Goal: Complete application form: Complete application form

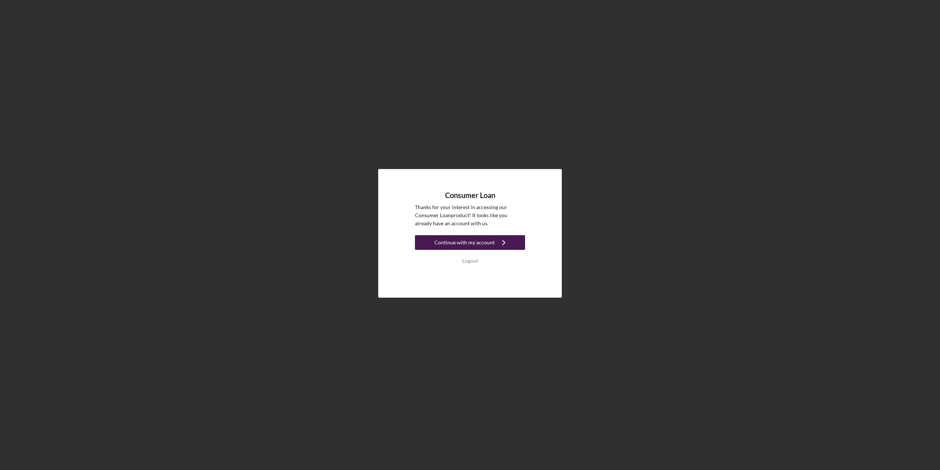
click at [448, 245] on div "Continue with my account" at bounding box center [464, 242] width 60 height 15
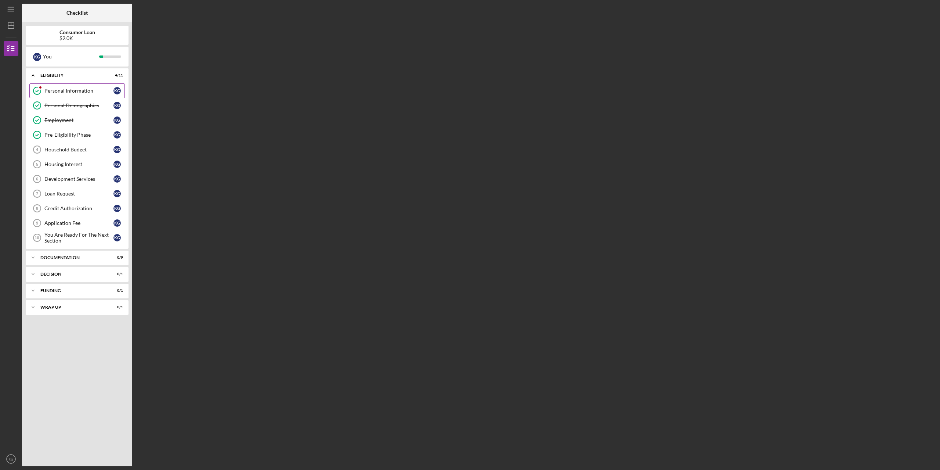
click at [76, 91] on div "Personal Information" at bounding box center [78, 91] width 69 height 6
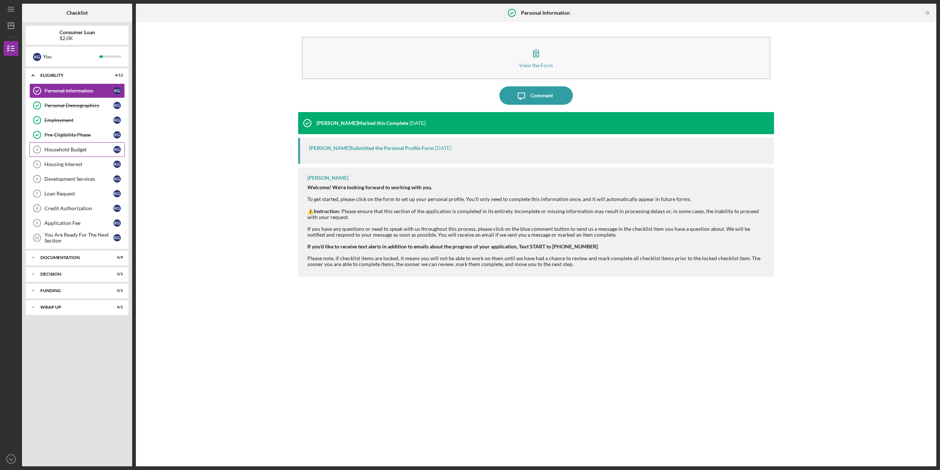
click at [76, 149] on div "Household Budget" at bounding box center [78, 150] width 69 height 6
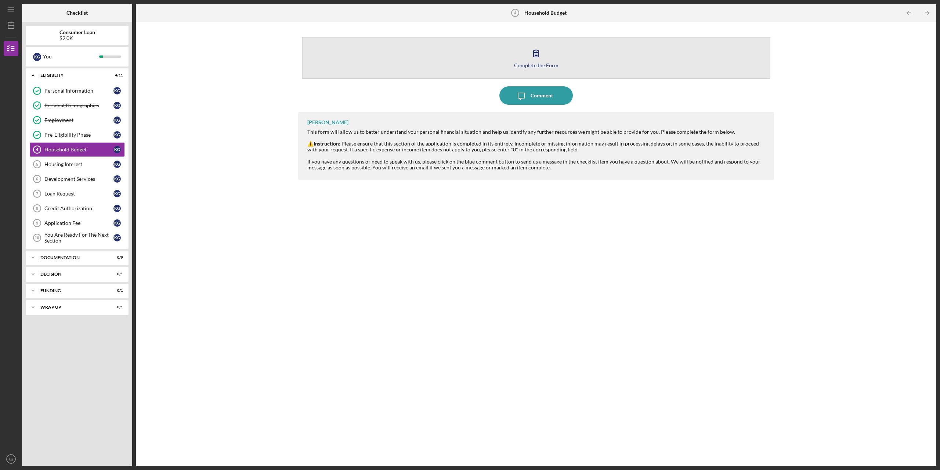
click at [524, 65] on div "Complete the Form" at bounding box center [536, 65] width 44 height 6
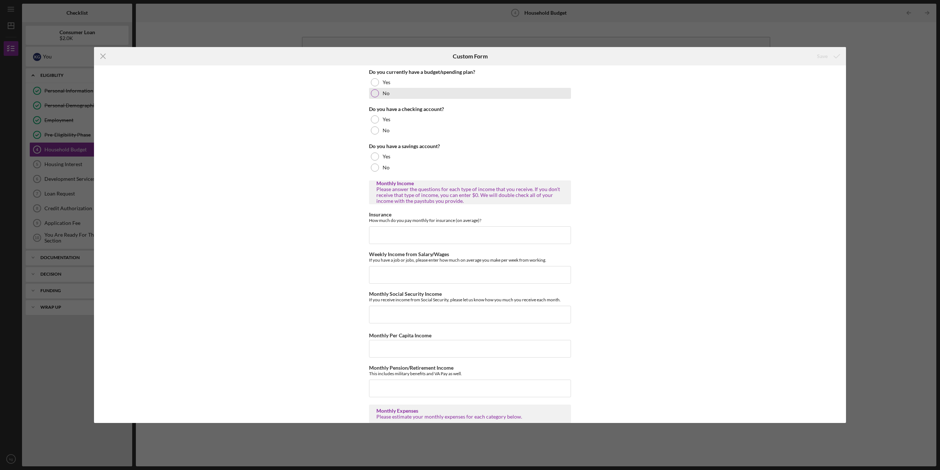
click at [372, 93] on div at bounding box center [375, 93] width 8 height 8
click at [371, 118] on div at bounding box center [375, 119] width 8 height 8
click at [373, 158] on div at bounding box center [375, 156] width 8 height 8
click at [376, 235] on input "Insurance" at bounding box center [470, 235] width 202 height 18
type input "$260"
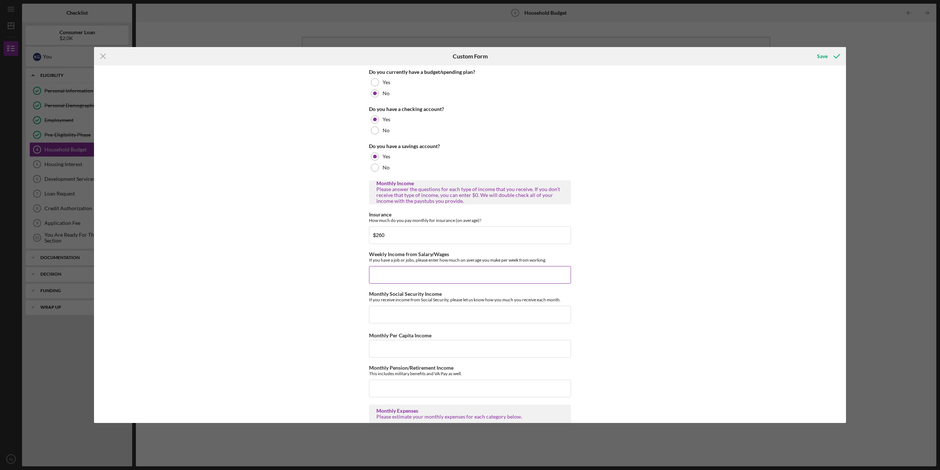
click at [384, 275] on input "Weekly Income from Salary/Wages" at bounding box center [470, 275] width 202 height 18
type input "$664.32"
click at [383, 308] on input "Monthly Social Security Income" at bounding box center [470, 315] width 202 height 18
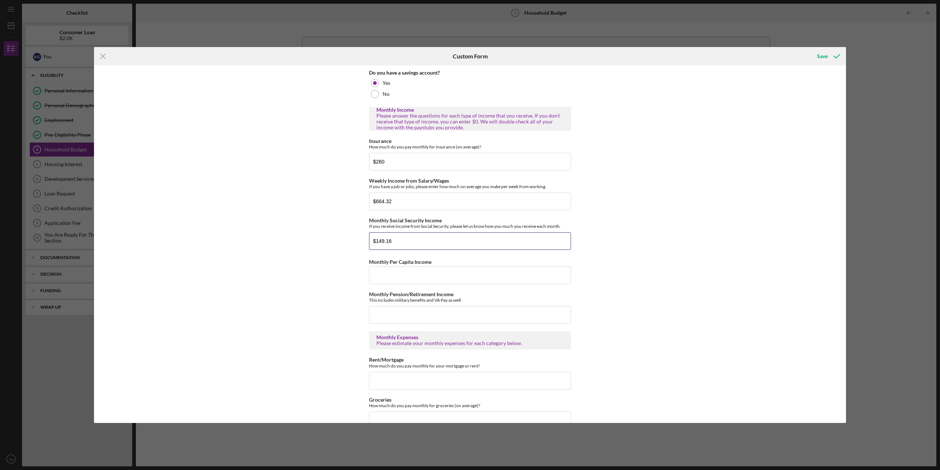
scroll to position [110, 0]
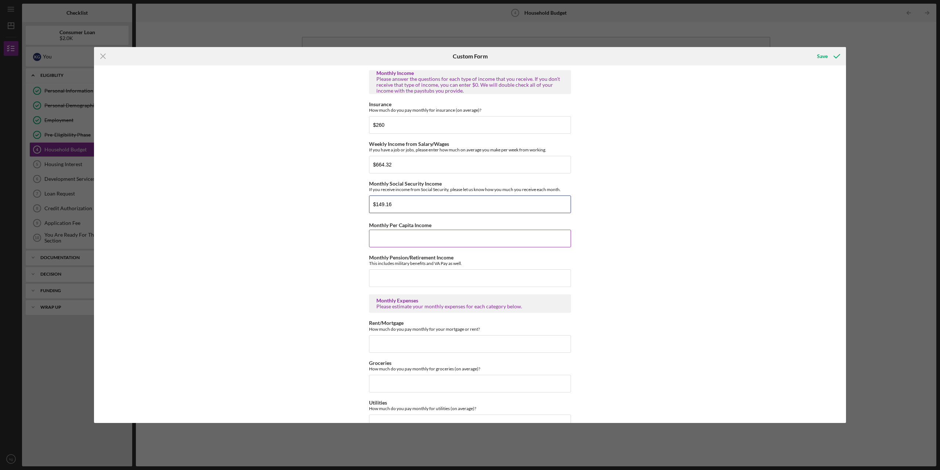
type input "$149.16"
click at [385, 241] on input "Monthly Per Capita Income" at bounding box center [470, 239] width 202 height 18
type input "$0"
click at [383, 278] on input "Monthly Pension/Retirement Income" at bounding box center [470, 278] width 202 height 18
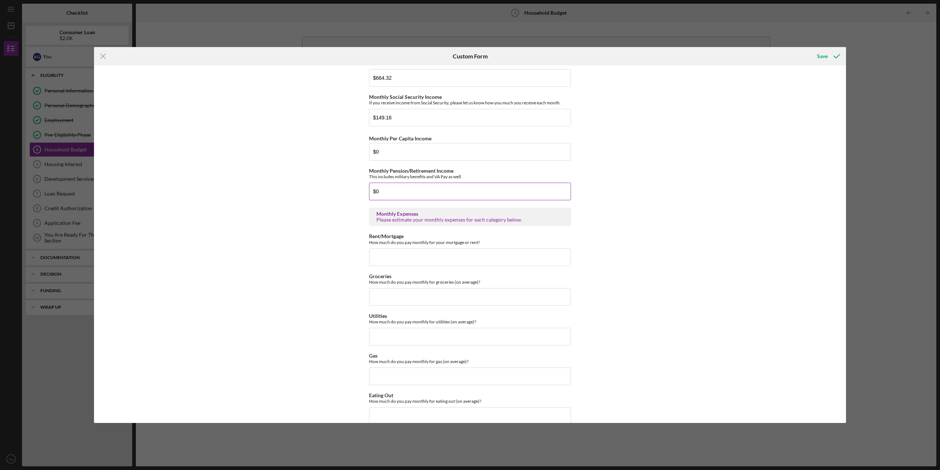
scroll to position [220, 0]
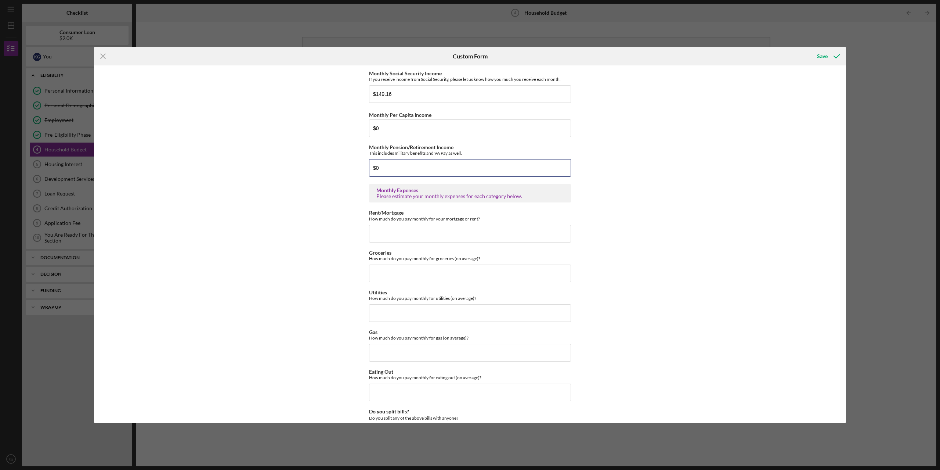
type input "$0"
click at [390, 235] on input "Rent/Mortgage" at bounding box center [470, 234] width 202 height 18
type input "$395.00"
click at [386, 275] on input "Groceries" at bounding box center [470, 273] width 202 height 18
type input "$200"
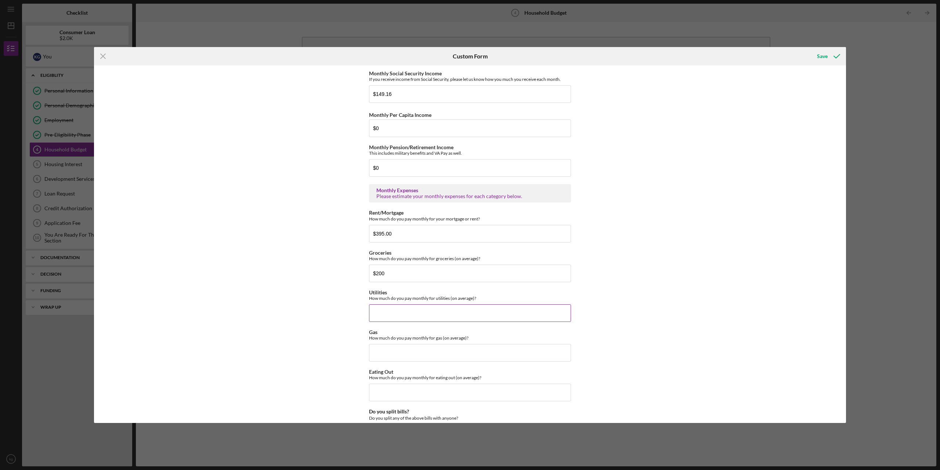
click at [379, 312] on input "Utilities" at bounding box center [470, 313] width 202 height 18
click at [379, 313] on input "Utilities" at bounding box center [470, 313] width 202 height 18
type input "$90"
click at [376, 358] on input "Gas" at bounding box center [470, 353] width 202 height 18
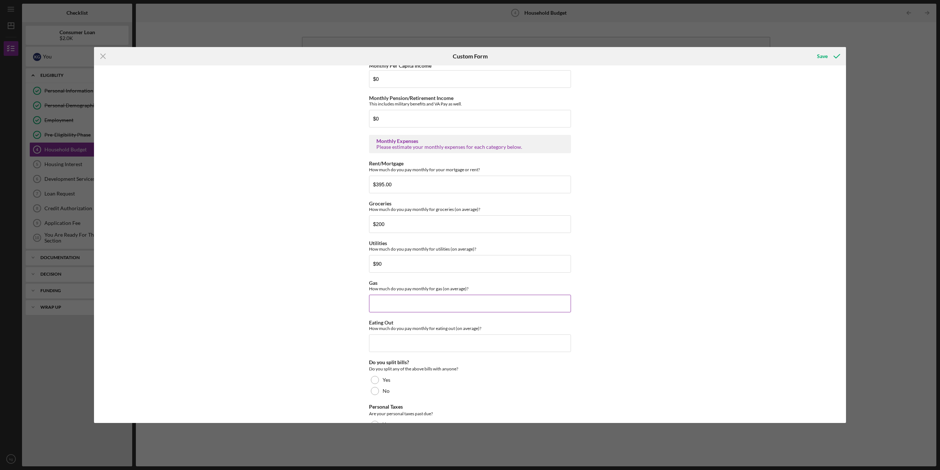
scroll to position [257, 0]
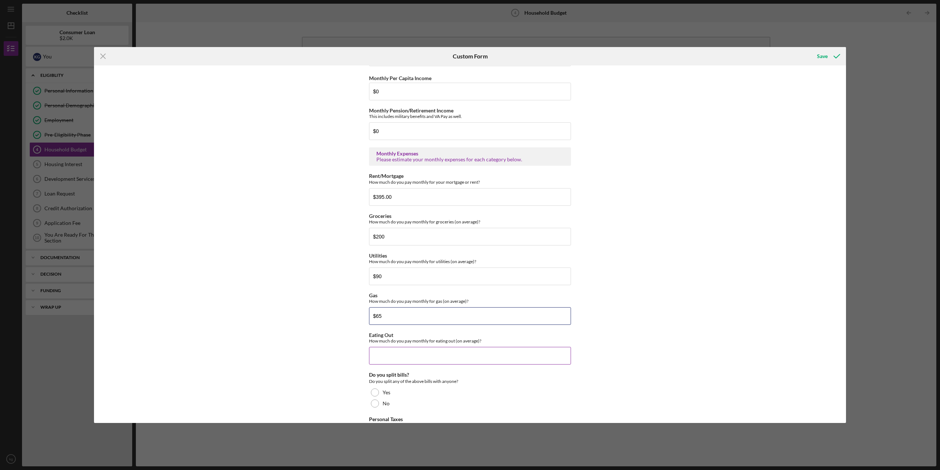
type input "$65"
click at [376, 357] on input "Eating Out" at bounding box center [470, 356] width 202 height 18
type input "$9"
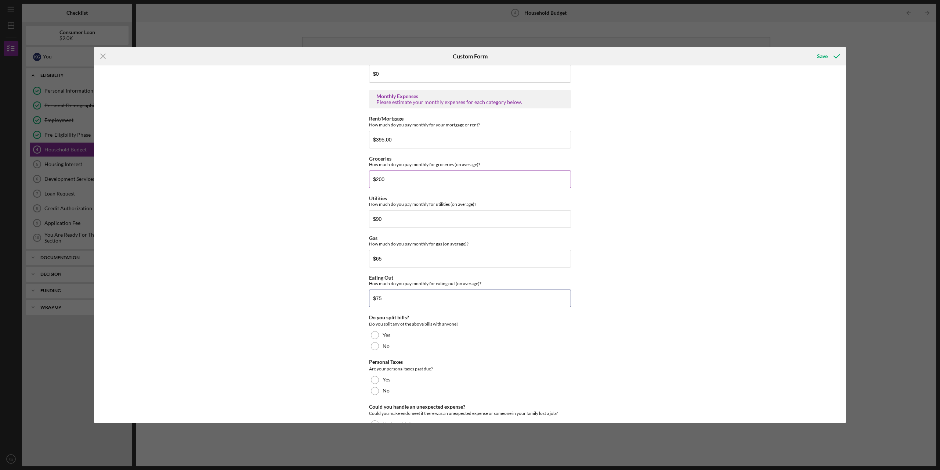
scroll to position [365, 0]
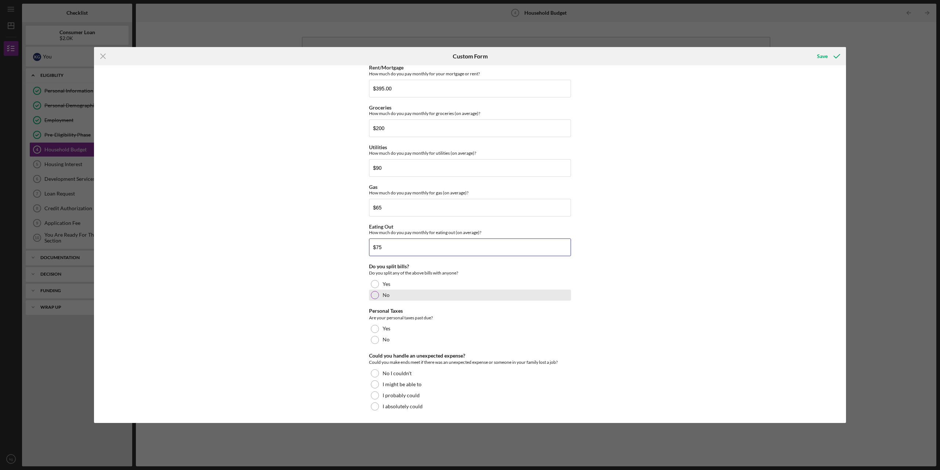
type input "$75"
click at [373, 295] on div at bounding box center [375, 295] width 8 height 8
click at [373, 340] on div at bounding box center [375, 340] width 8 height 8
click at [373, 383] on div at bounding box center [375, 384] width 8 height 8
click at [822, 56] on div "Save" at bounding box center [822, 56] width 11 height 15
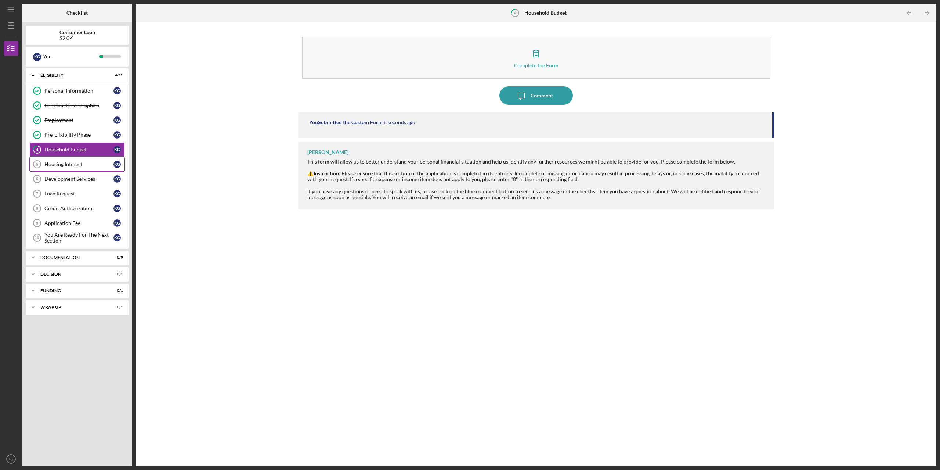
click at [52, 163] on div "Housing Interest" at bounding box center [78, 164] width 69 height 6
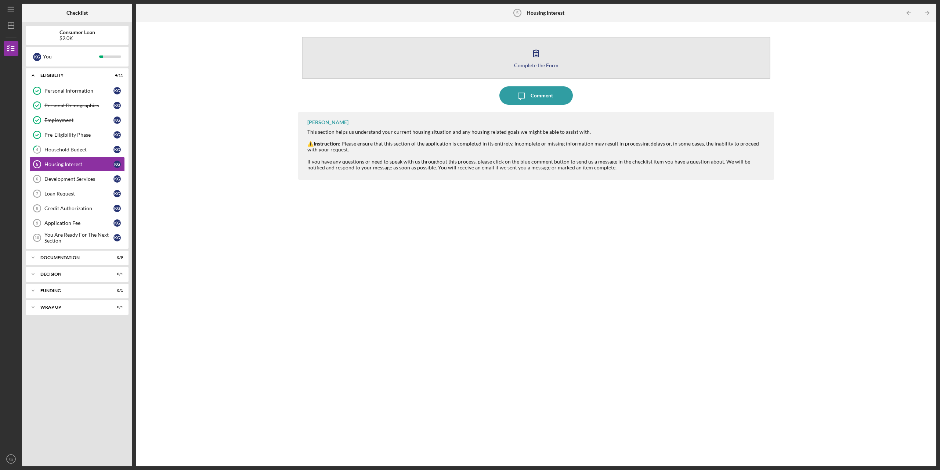
click at [539, 65] on div "Complete the Form" at bounding box center [536, 65] width 44 height 6
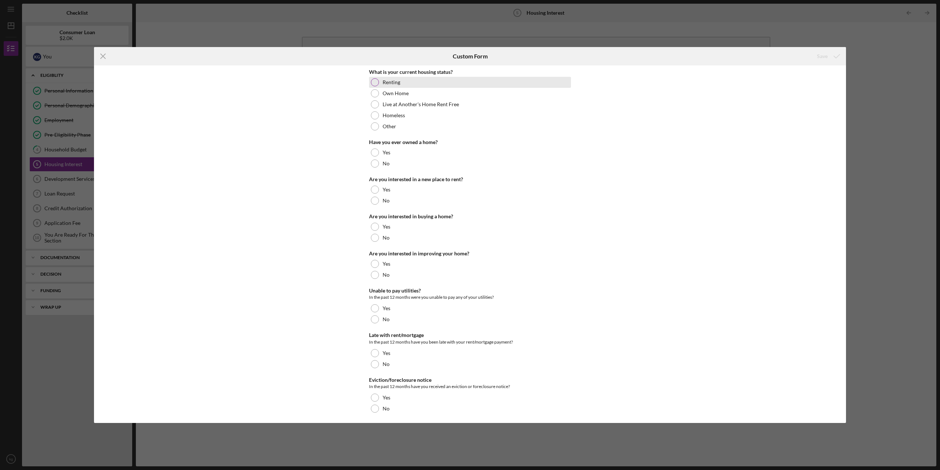
click at [371, 82] on div at bounding box center [375, 82] width 8 height 8
click at [374, 163] on div at bounding box center [375, 163] width 8 height 8
click at [373, 200] on div at bounding box center [375, 200] width 8 height 8
click at [374, 239] on div at bounding box center [375, 238] width 8 height 8
click at [373, 275] on div at bounding box center [375, 275] width 8 height 8
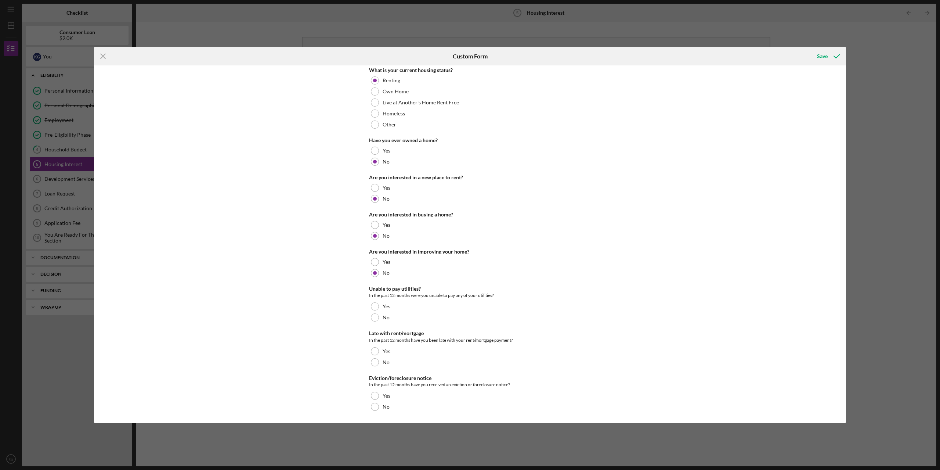
scroll to position [2, 0]
click at [374, 317] on div at bounding box center [375, 317] width 8 height 8
click at [373, 351] on div at bounding box center [375, 351] width 8 height 8
click at [373, 405] on div at bounding box center [375, 406] width 8 height 8
click at [824, 57] on div "Save" at bounding box center [822, 56] width 11 height 15
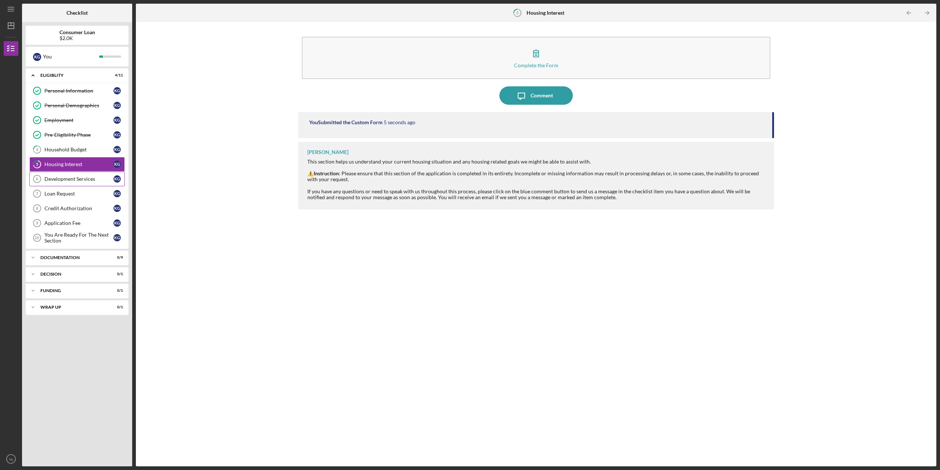
click at [65, 178] on div "Development Services" at bounding box center [78, 179] width 69 height 6
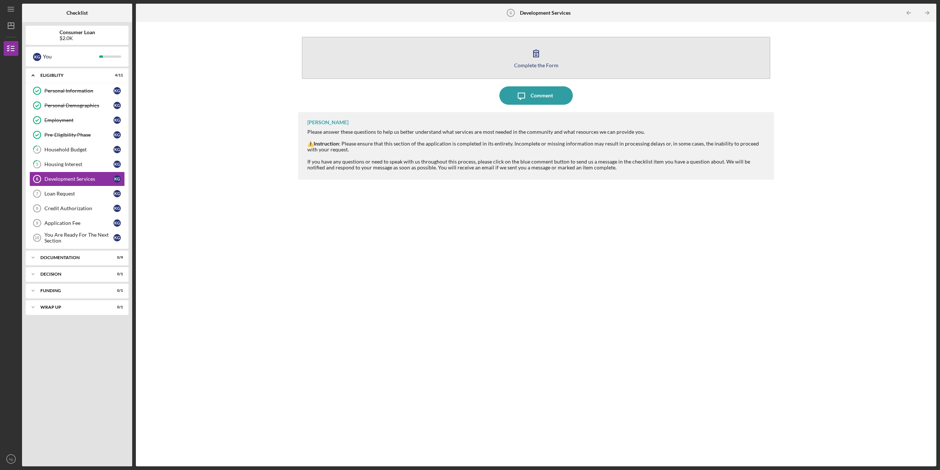
click at [534, 64] on div "Complete the Form" at bounding box center [536, 65] width 44 height 6
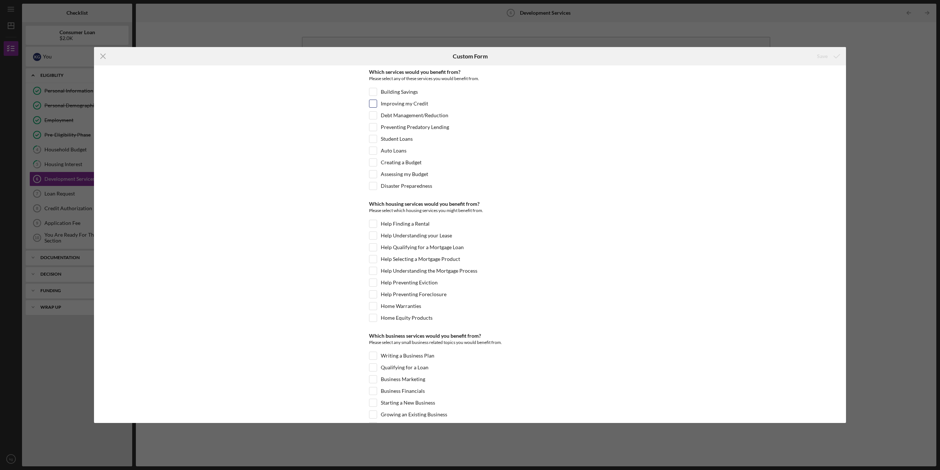
click at [372, 104] on input "Improving my Credit" at bounding box center [372, 103] width 7 height 7
checkbox input "true"
click at [374, 116] on input "Debt Management/Reduction" at bounding box center [372, 115] width 7 height 7
checkbox input "true"
click at [371, 162] on input "Creating a Budget" at bounding box center [372, 162] width 7 height 7
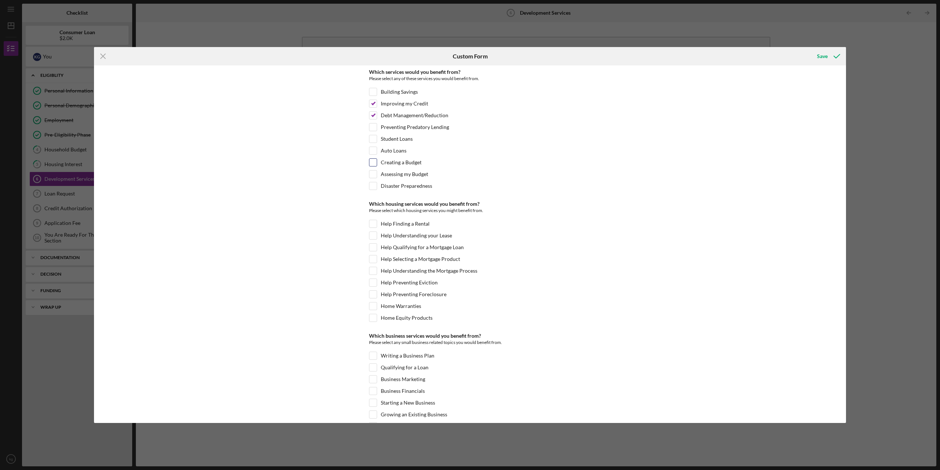
checkbox input "true"
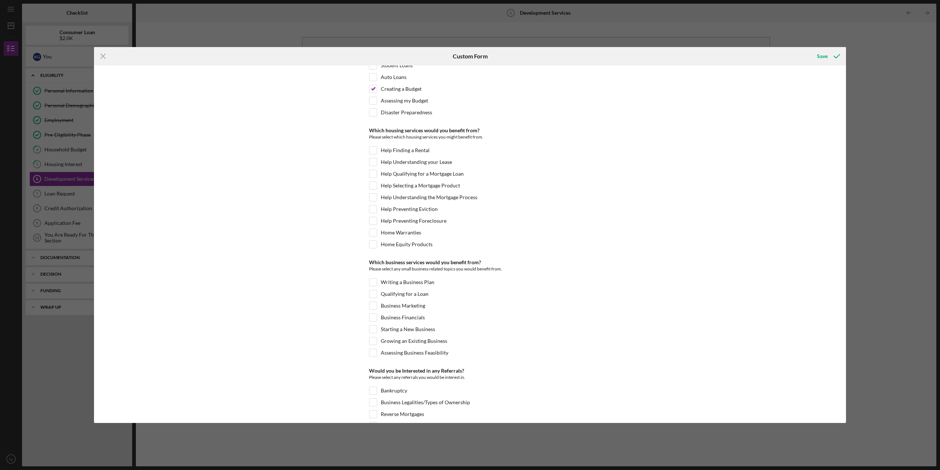
scroll to position [110, 0]
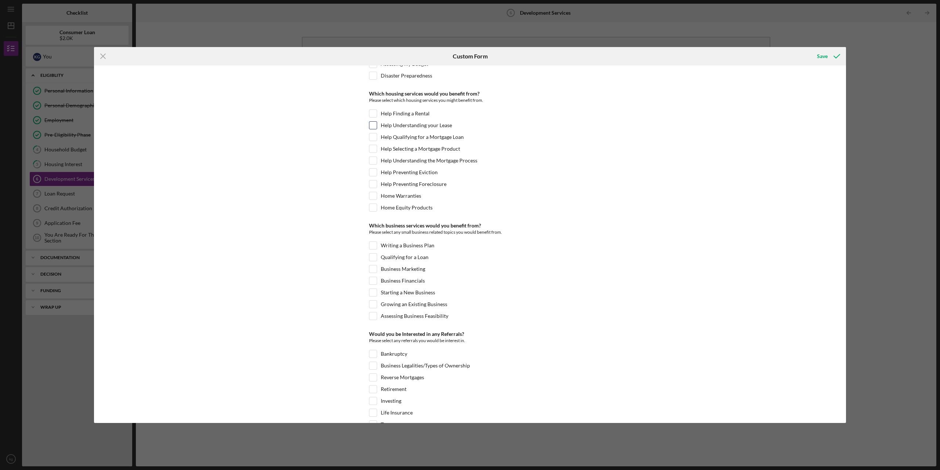
click at [371, 124] on input "Help Understanding your Lease" at bounding box center [372, 125] width 7 height 7
checkbox input "true"
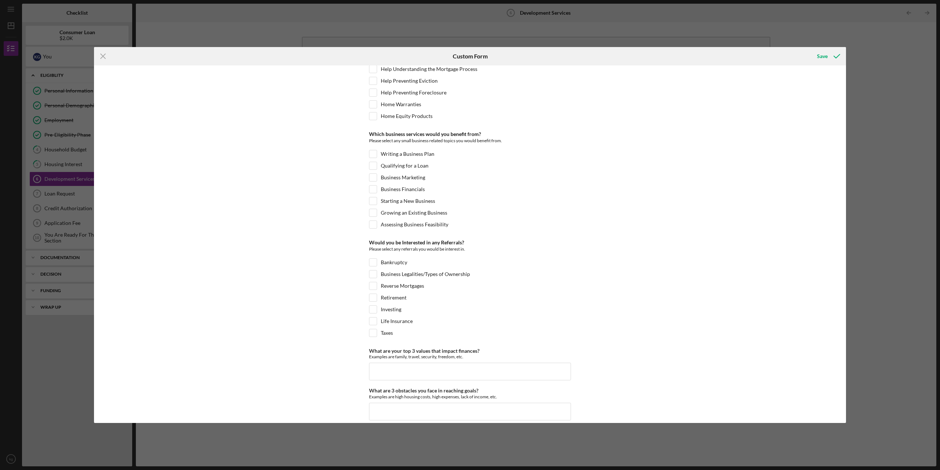
scroll to position [210, 0]
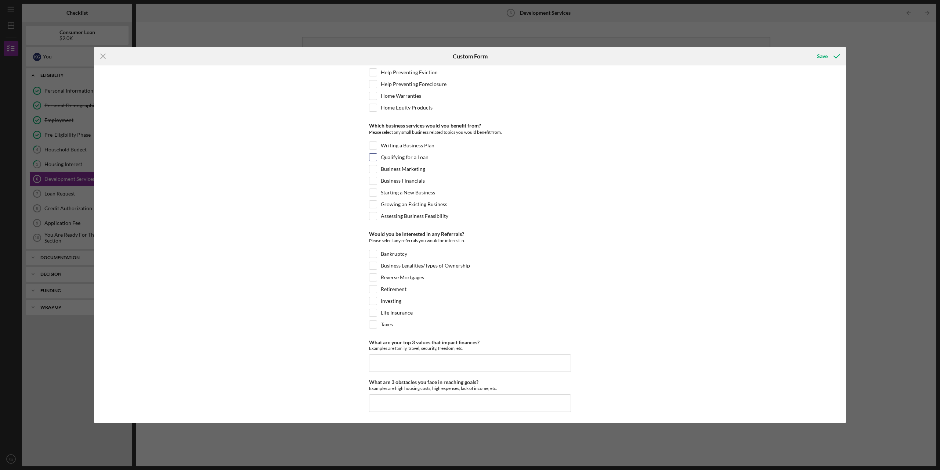
click at [372, 158] on input "Qualifying for a Loan" at bounding box center [372, 156] width 7 height 7
checkbox input "true"
click at [371, 288] on input "Retirement" at bounding box center [372, 288] width 7 height 7
checkbox input "true"
click at [372, 301] on input "Investing" at bounding box center [372, 300] width 7 height 7
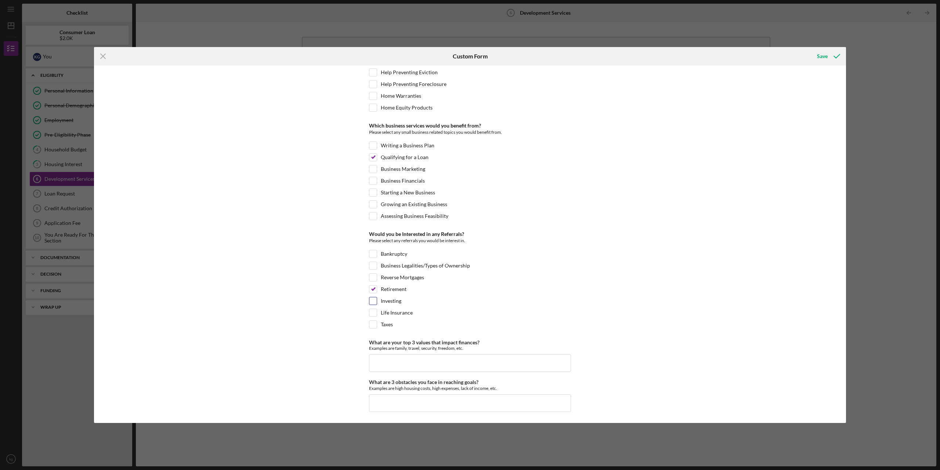
checkbox input "true"
click at [403, 361] on input "What are your top 3 values that impact finances?" at bounding box center [470, 363] width 202 height 18
type input "family, debit free, responsibility"
click at [379, 404] on input "What are 3 obstacles you face in reaching goals?" at bounding box center [470, 403] width 202 height 18
type input "rising economy, low pay, job security"
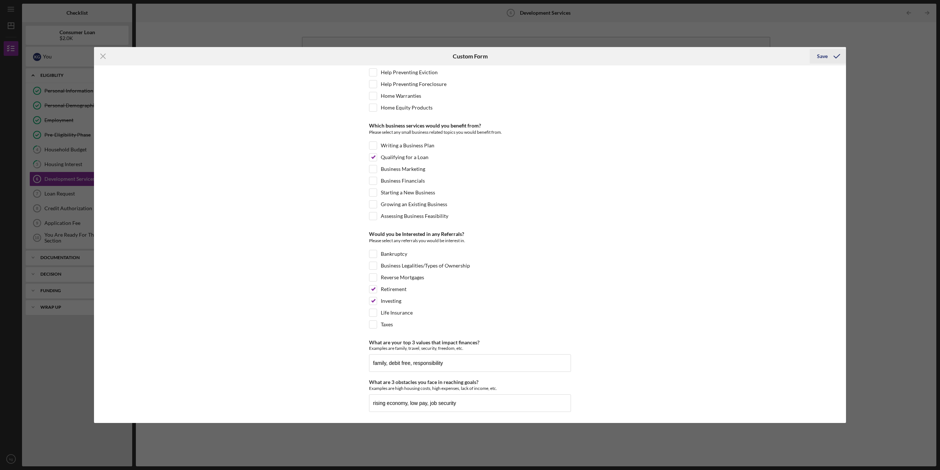
click at [821, 54] on div "Save" at bounding box center [822, 56] width 11 height 15
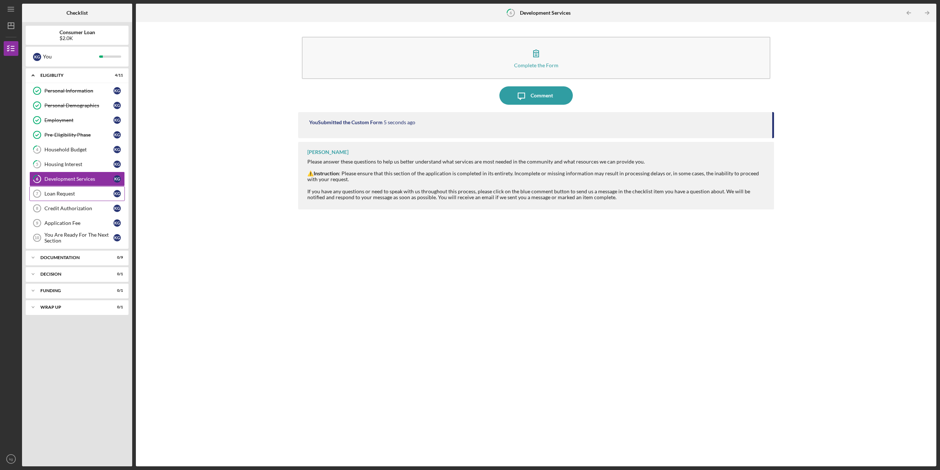
click at [62, 196] on div "Loan Request" at bounding box center [78, 194] width 69 height 6
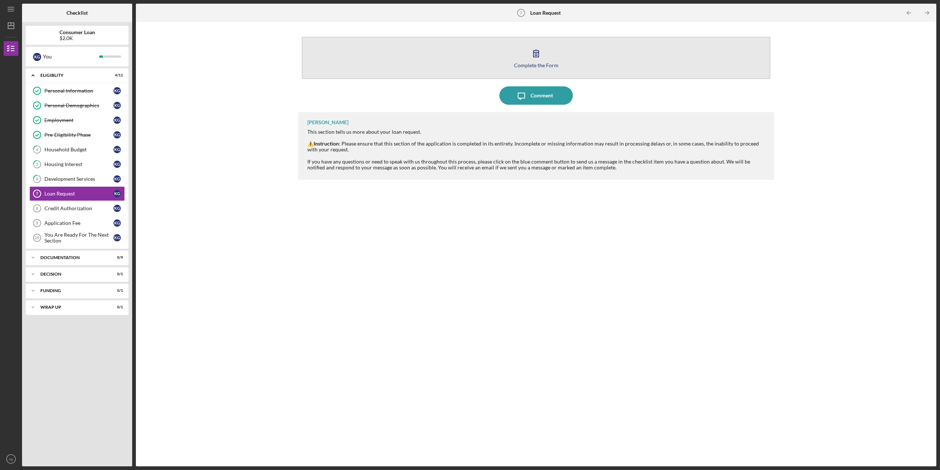
click at [545, 65] on div "Complete the Form" at bounding box center [536, 65] width 44 height 6
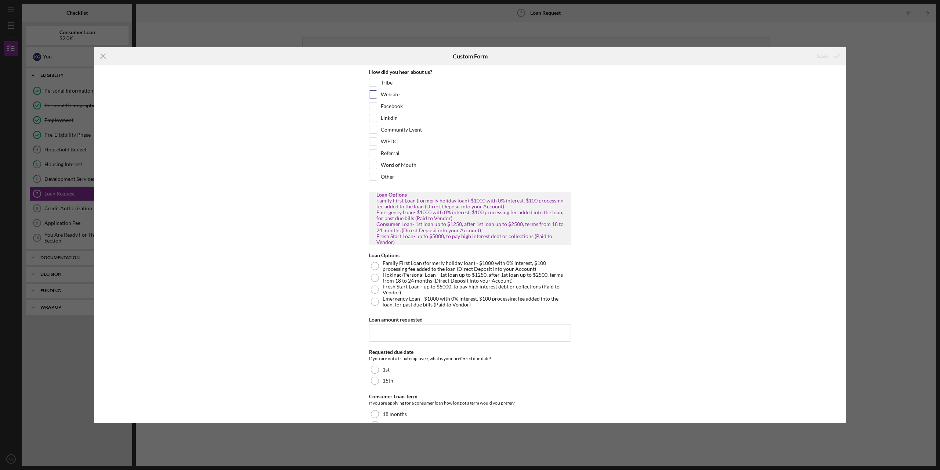
click at [372, 97] on input "Website" at bounding box center [372, 94] width 7 height 7
checkbox input "true"
click at [375, 278] on div at bounding box center [375, 278] width 8 height 8
click at [380, 332] on input "Loan amount requested" at bounding box center [470, 333] width 202 height 18
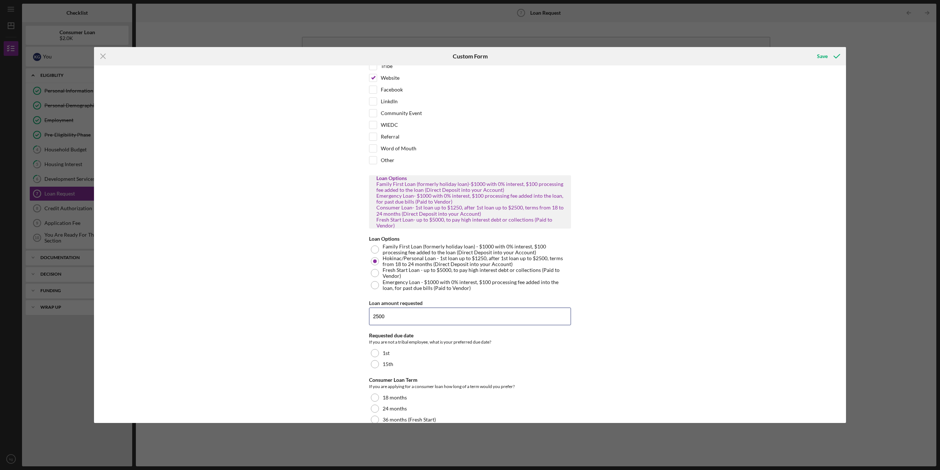
scroll to position [30, 0]
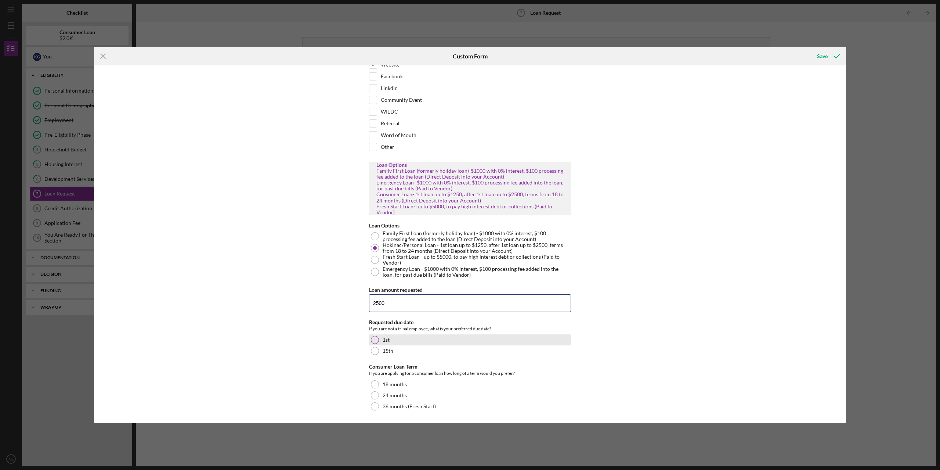
type input "2500"
click at [375, 339] on div at bounding box center [375, 340] width 8 height 8
click at [373, 408] on div at bounding box center [375, 406] width 8 height 8
click at [826, 57] on div "Save" at bounding box center [822, 56] width 11 height 15
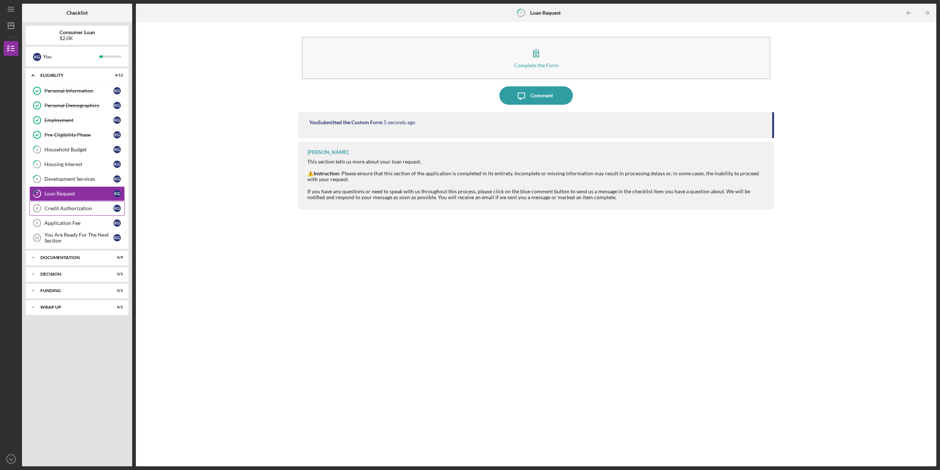
click at [59, 209] on div "Credit Authorization" at bounding box center [78, 208] width 69 height 6
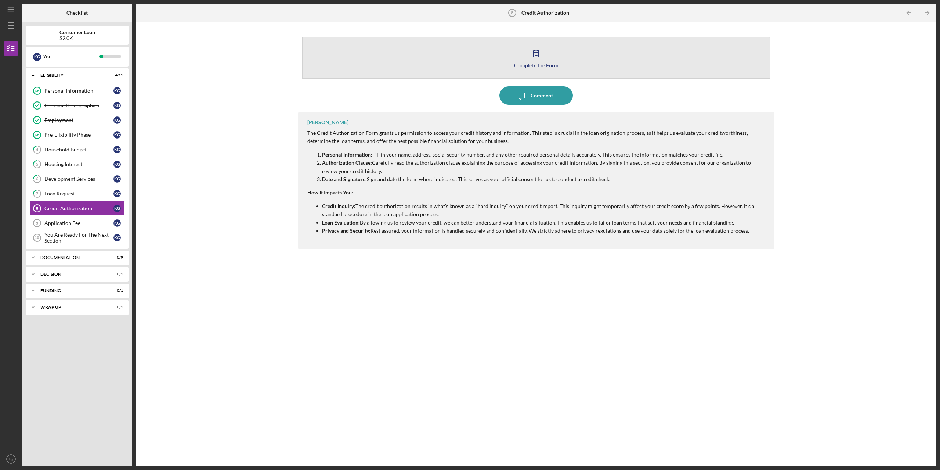
click at [535, 65] on div "Complete the Form" at bounding box center [536, 65] width 44 height 6
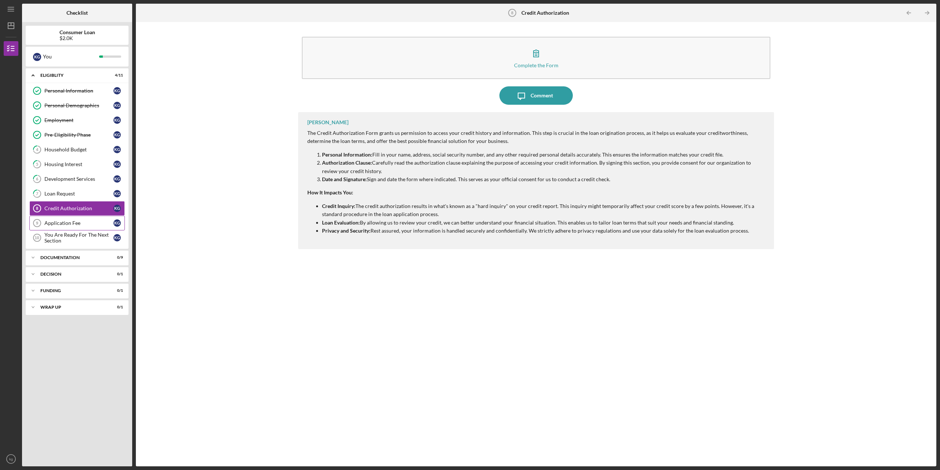
click at [51, 223] on div "Application Fee" at bounding box center [78, 223] width 69 height 6
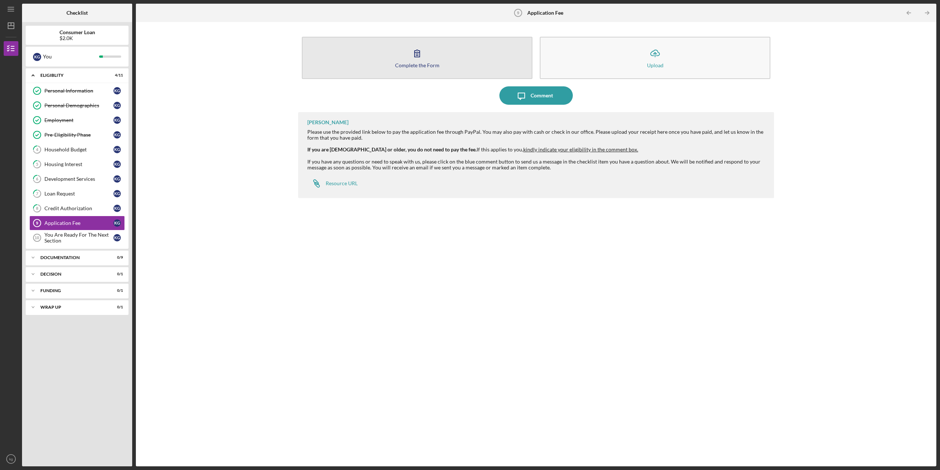
click at [416, 65] on div "Complete the Form" at bounding box center [417, 65] width 44 height 6
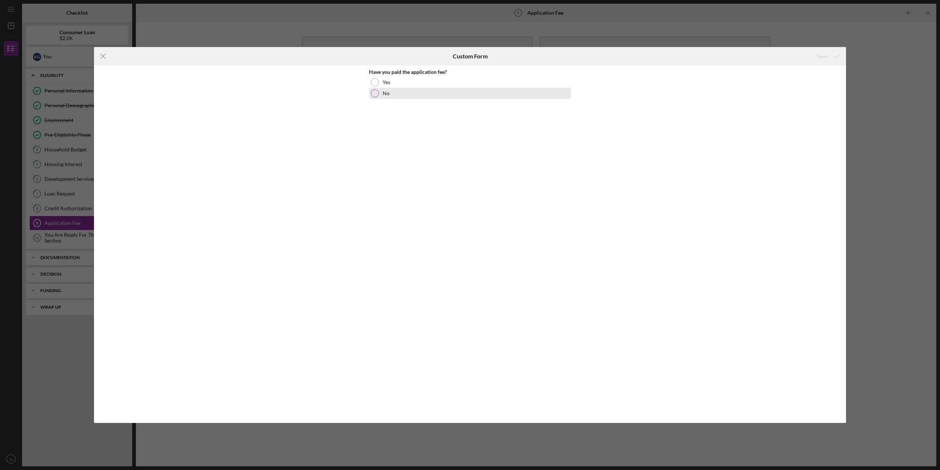
click at [374, 94] on div at bounding box center [375, 93] width 8 height 8
click at [824, 56] on div "Save" at bounding box center [822, 56] width 11 height 15
